Goal: Task Accomplishment & Management: Use online tool/utility

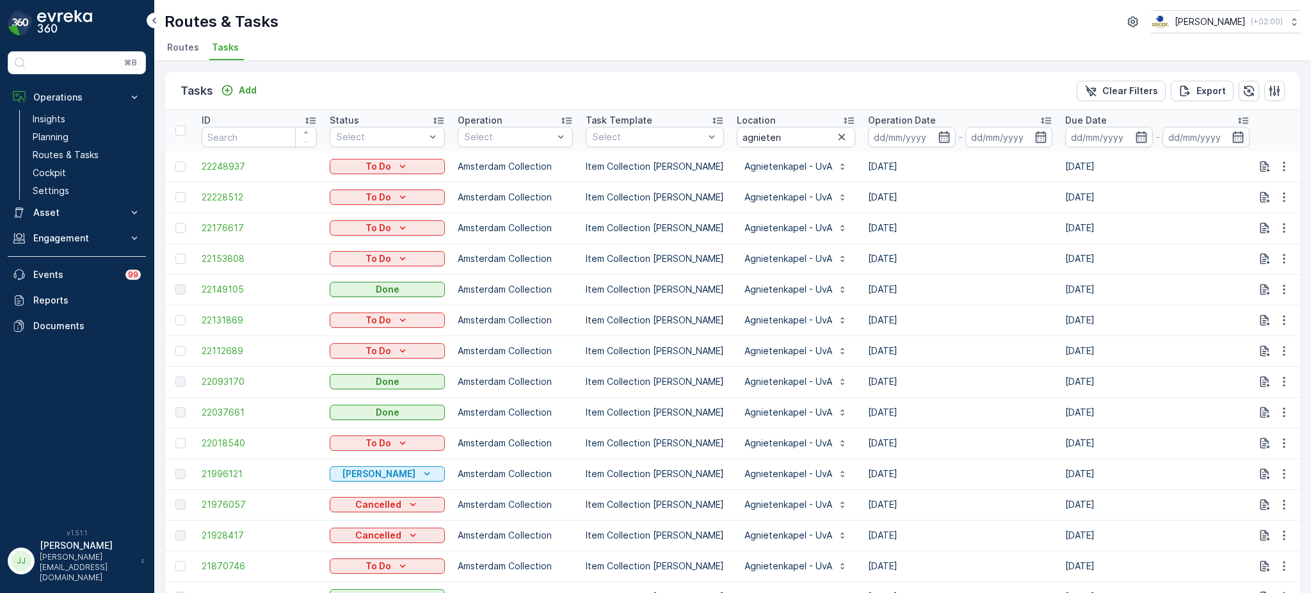
click at [175, 51] on span "Routes" at bounding box center [183, 47] width 32 height 13
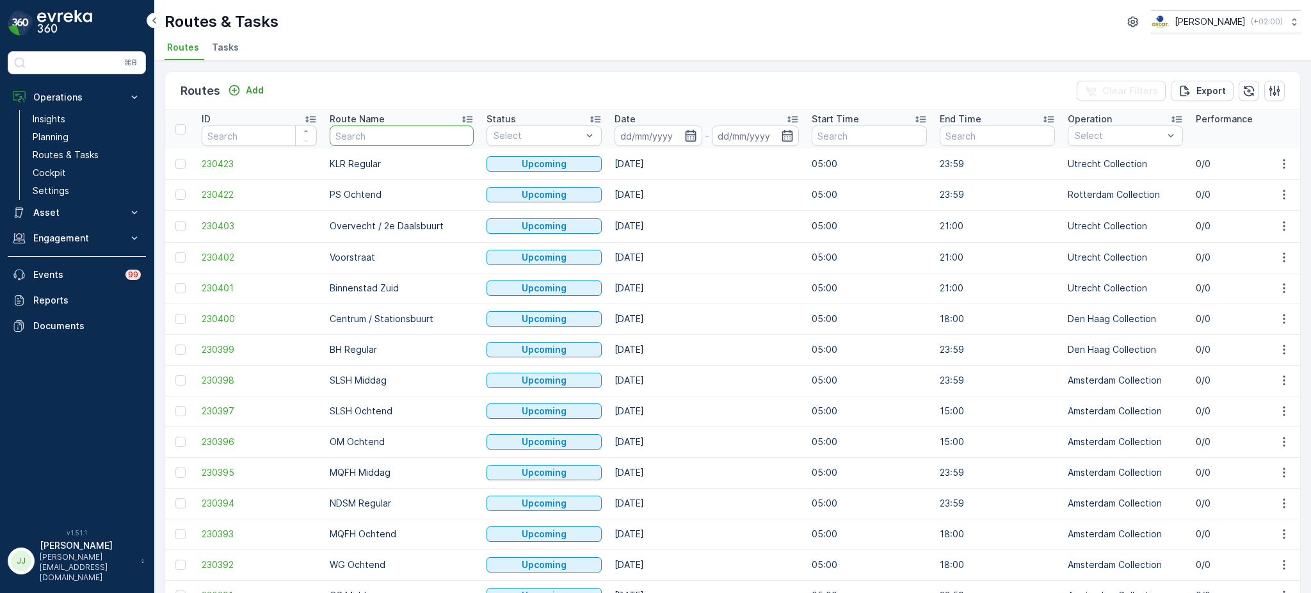
click at [685, 136] on icon "button" at bounding box center [690, 136] width 11 height 12
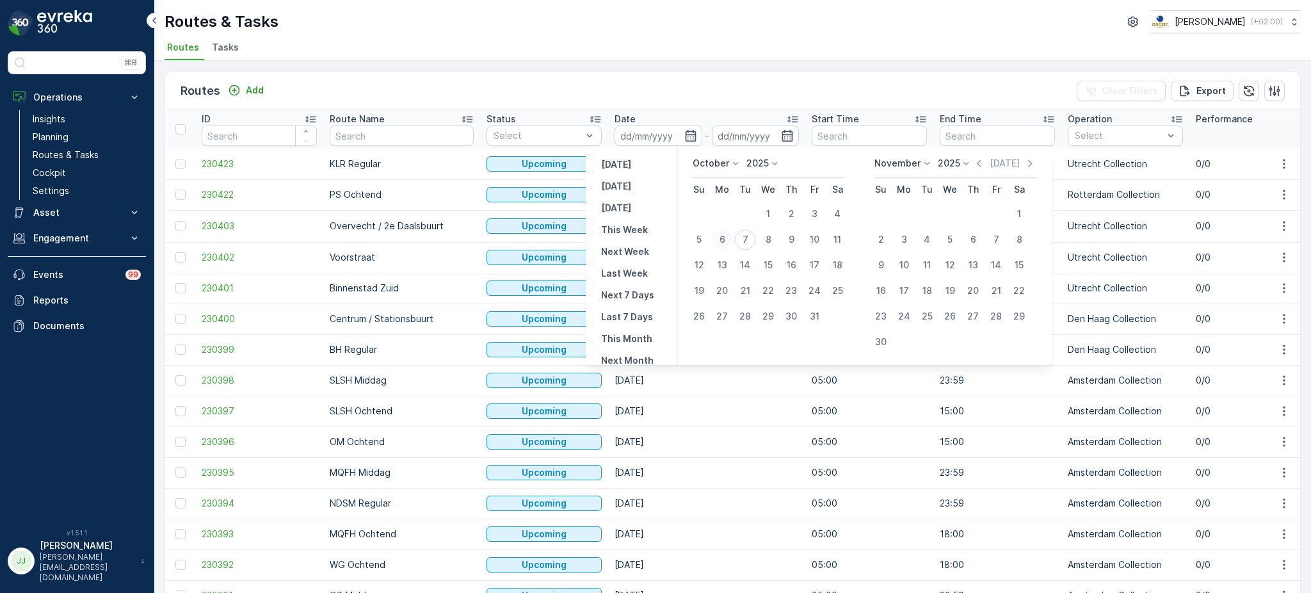
click at [719, 240] on div "6" at bounding box center [722, 239] width 20 height 20
type input "[DATE]"
click at [719, 240] on div "6" at bounding box center [722, 239] width 20 height 20
type input "[DATE]"
click at [719, 240] on div "6" at bounding box center [722, 239] width 20 height 20
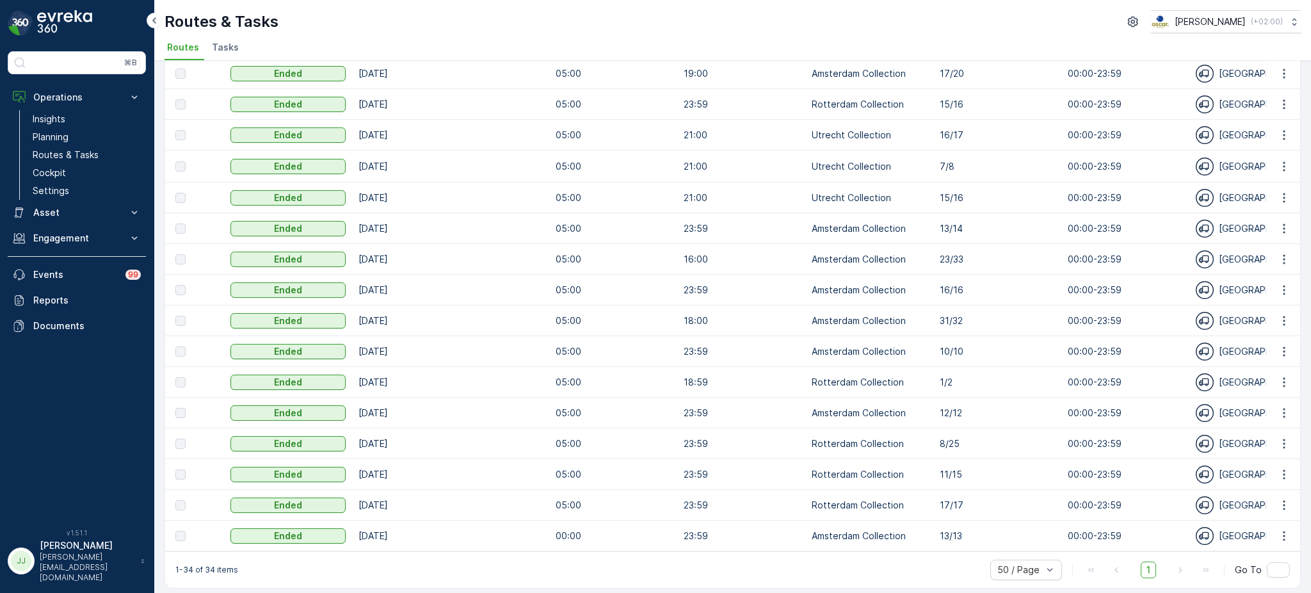
scroll to position [654, 0]
